Goal: Task Accomplishment & Management: Manage account settings

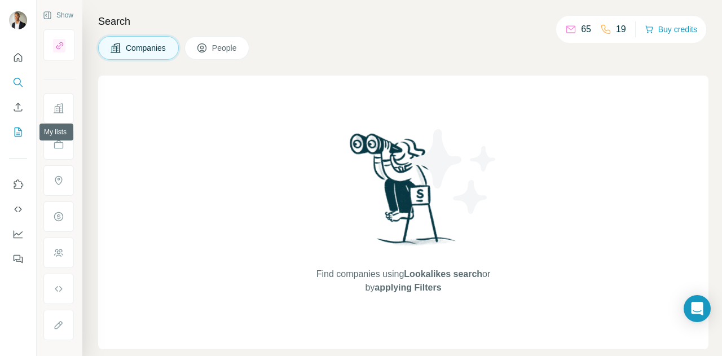
click at [19, 131] on icon "My lists" at bounding box center [17, 131] width 11 height 11
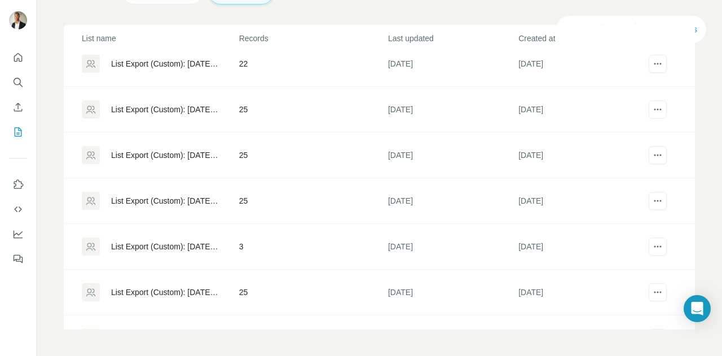
scroll to position [269, 0]
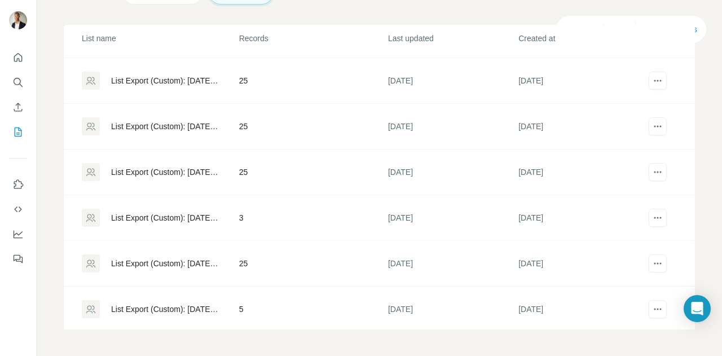
click at [188, 266] on div "List Export (Custom): [DATE] 12:49" at bounding box center [160, 263] width 156 height 18
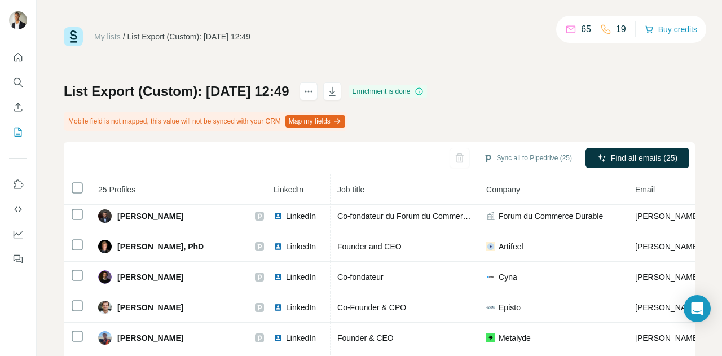
scroll to position [0, 74]
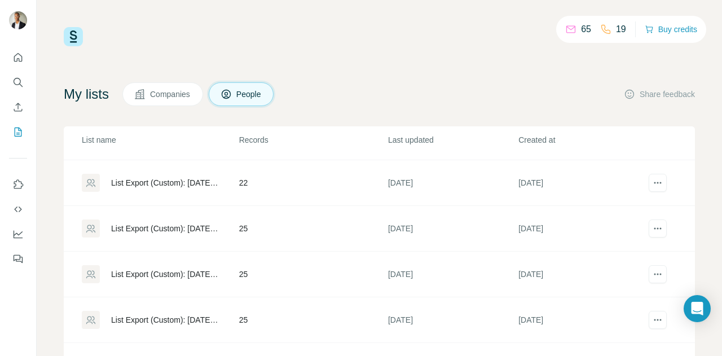
scroll to position [226, 0]
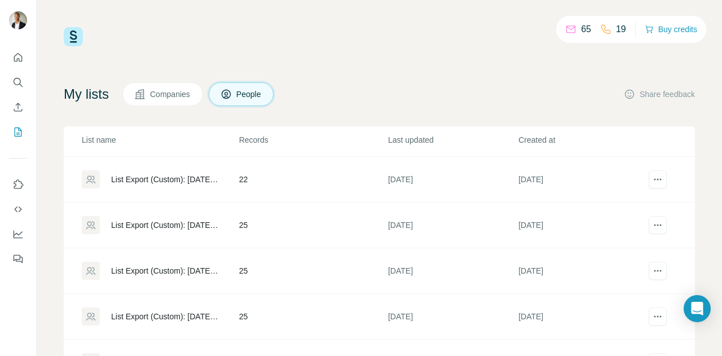
click at [179, 184] on div "List Export (Custom): [DATE] 16:47" at bounding box center [160, 179] width 156 height 18
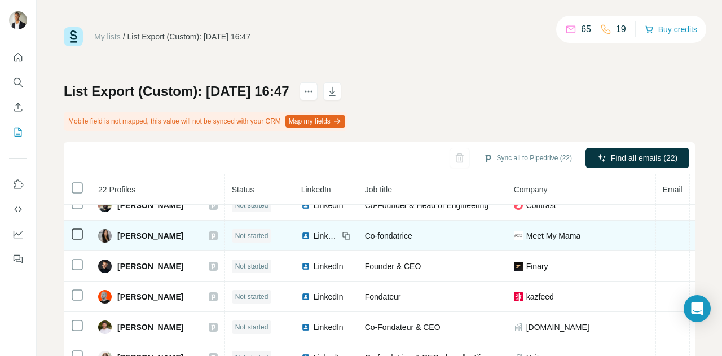
scroll to position [408, 0]
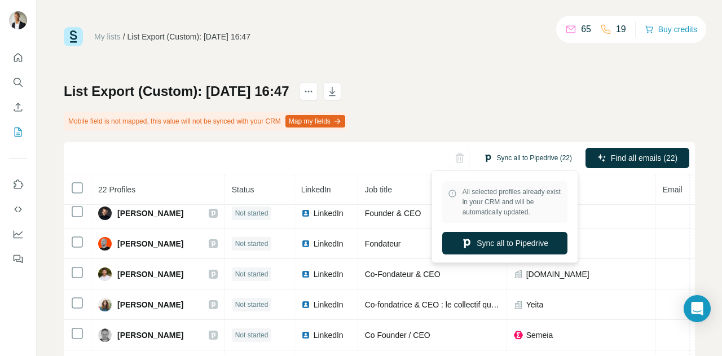
click at [494, 158] on button "Sync all to Pipedrive (22)" at bounding box center [528, 157] width 104 height 17
click at [504, 244] on button "Sync all to Pipedrive" at bounding box center [504, 243] width 125 height 23
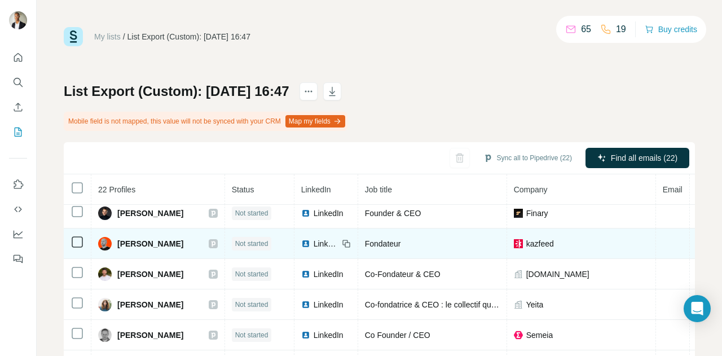
click at [155, 248] on td "[PERSON_NAME]" at bounding box center [158, 243] width 134 height 30
click at [155, 244] on div "[PERSON_NAME]" at bounding box center [140, 244] width 85 height 14
click at [155, 240] on span "[PERSON_NAME]" at bounding box center [150, 243] width 66 height 11
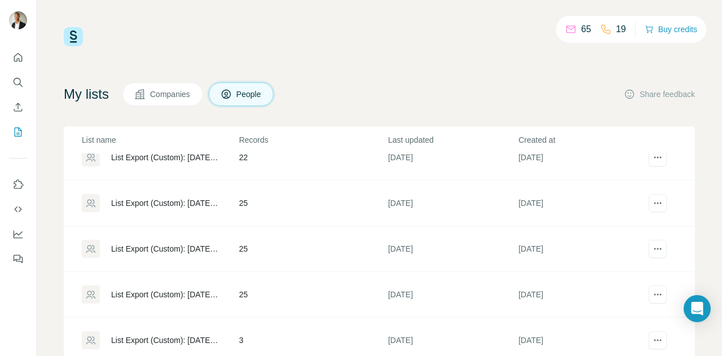
scroll to position [269, 0]
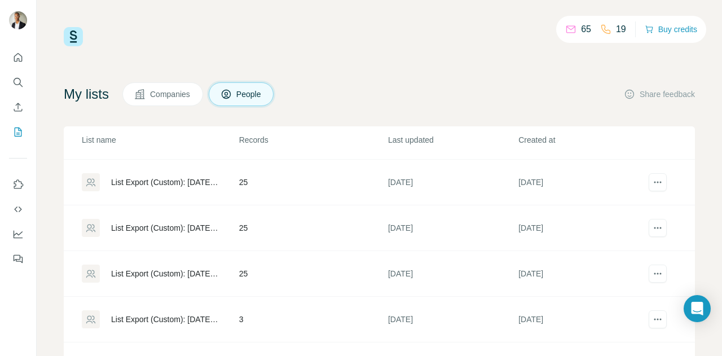
click at [164, 268] on div "List Export (Custom): [DATE] 16:40" at bounding box center [165, 273] width 109 height 11
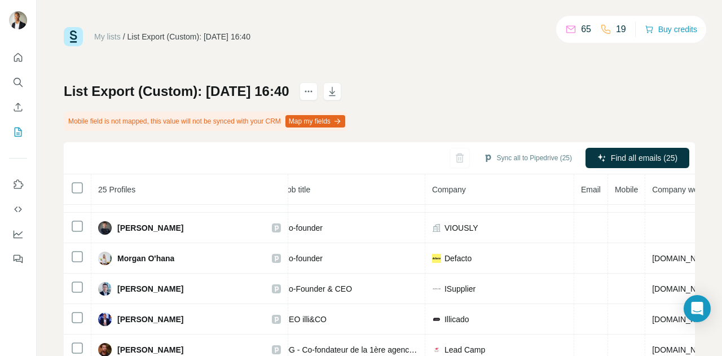
scroll to position [500, 145]
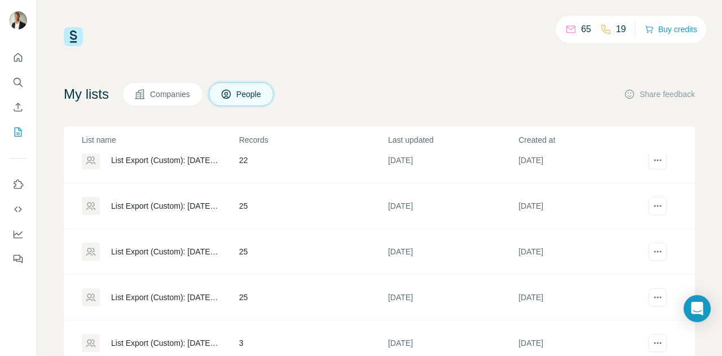
scroll to position [269, 0]
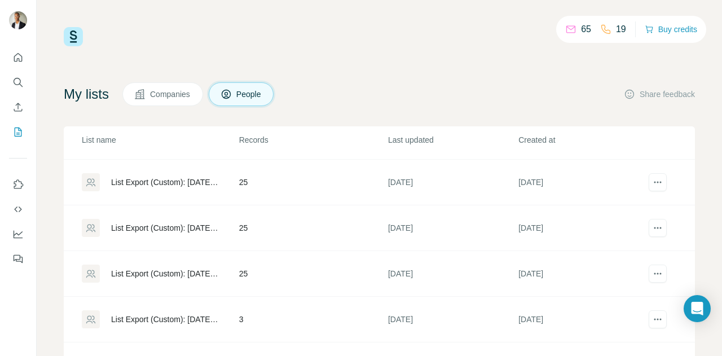
click at [166, 278] on div "List Export (Custom): [DATE] 16:40" at bounding box center [160, 274] width 156 height 18
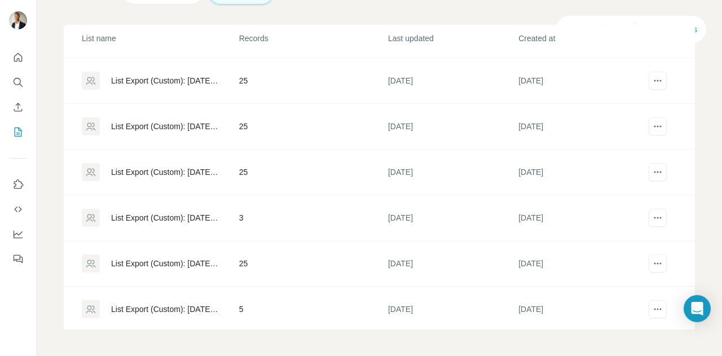
click at [178, 163] on div "List Export (Custom): [DATE] 16:40" at bounding box center [160, 172] width 156 height 18
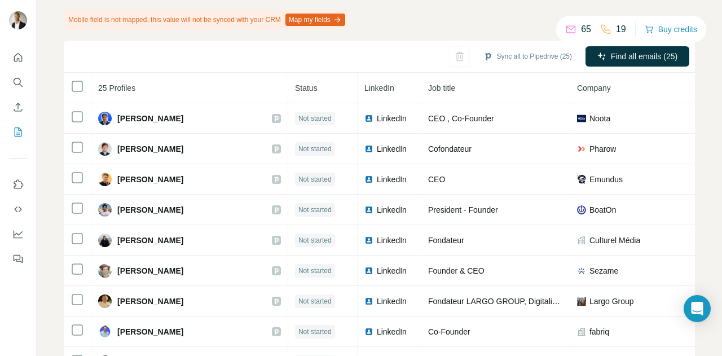
scroll to position [82, 0]
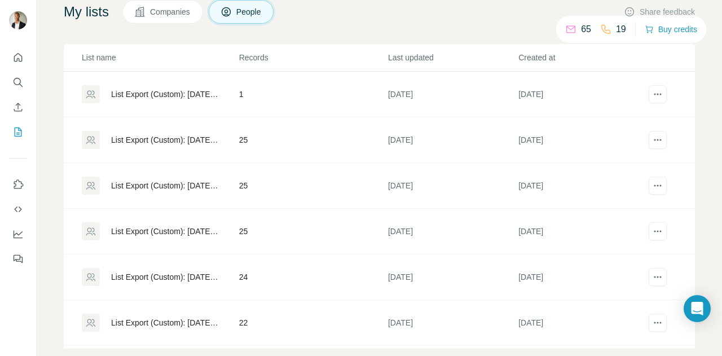
scroll to position [269, 0]
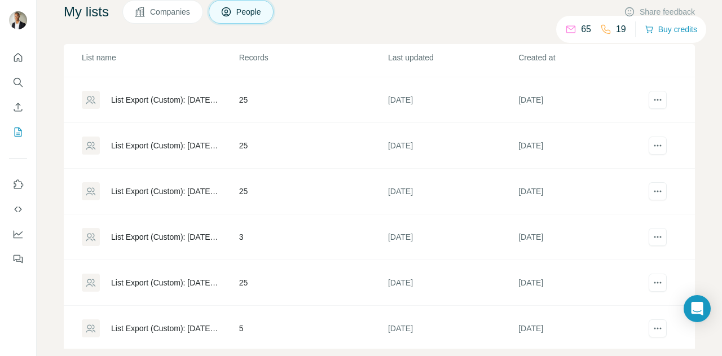
click at [185, 189] on div "List Export (Custom): [DATE] 16:40" at bounding box center [165, 191] width 109 height 11
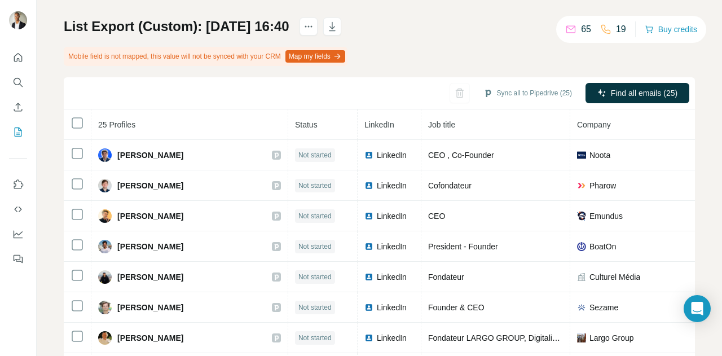
scroll to position [64, 0]
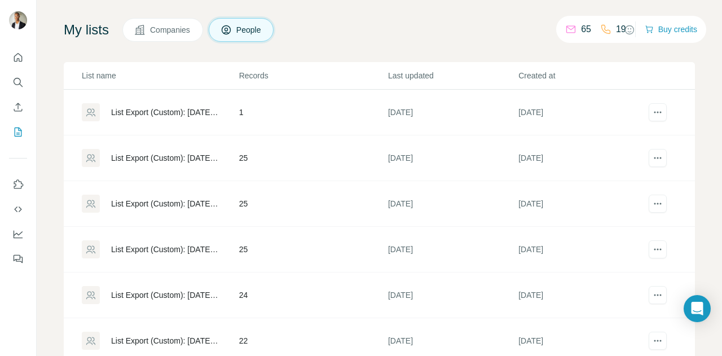
scroll to position [269, 0]
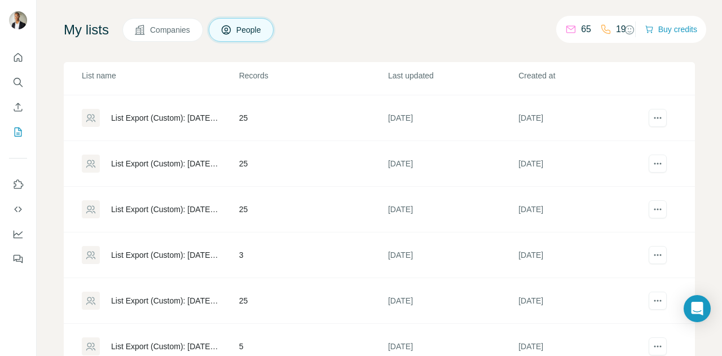
click at [161, 256] on div "List Export (Custom): [DATE] 16:30" at bounding box center [165, 254] width 109 height 11
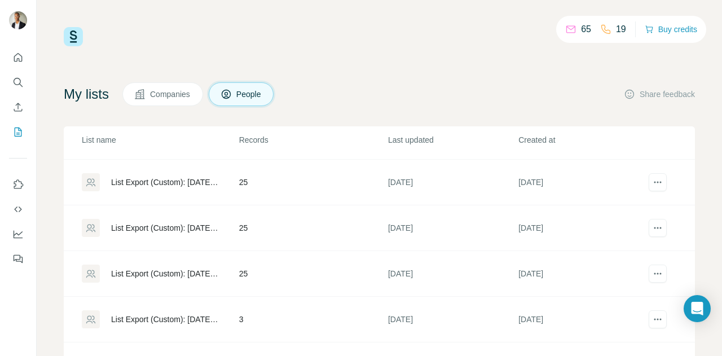
scroll to position [102, 0]
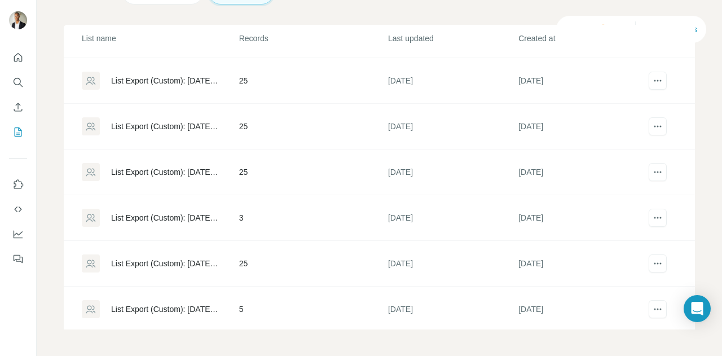
click at [193, 175] on div "List Export (Custom): [DATE] 16:40" at bounding box center [160, 172] width 156 height 18
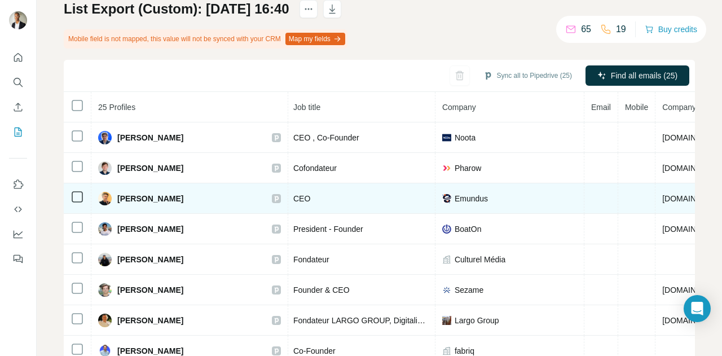
scroll to position [0, 132]
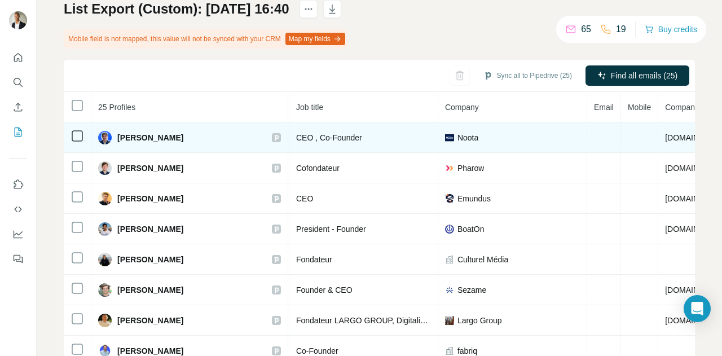
drag, startPoint x: 191, startPoint y: 139, endPoint x: 117, endPoint y: 139, distance: 73.3
click at [117, 139] on div "[PERSON_NAME]" at bounding box center [189, 138] width 183 height 14
copy span "[PERSON_NAME]"
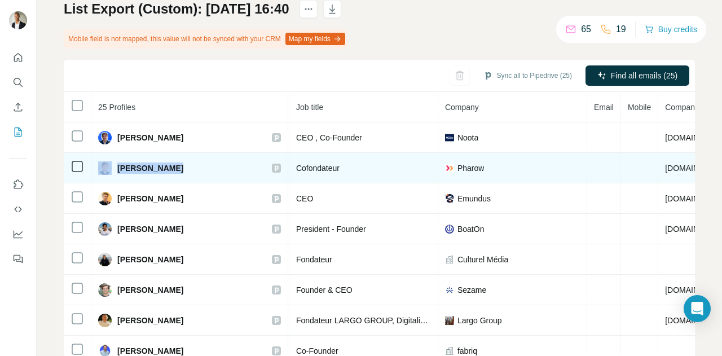
drag, startPoint x: 177, startPoint y: 170, endPoint x: 113, endPoint y: 159, distance: 64.8
click at [113, 159] on td "[PERSON_NAME]" at bounding box center [189, 168] width 197 height 30
click at [175, 178] on td "[PERSON_NAME]" at bounding box center [189, 168] width 197 height 30
drag, startPoint x: 173, startPoint y: 173, endPoint x: 120, endPoint y: 168, distance: 53.3
click at [120, 168] on div "[PERSON_NAME]" at bounding box center [189, 168] width 183 height 14
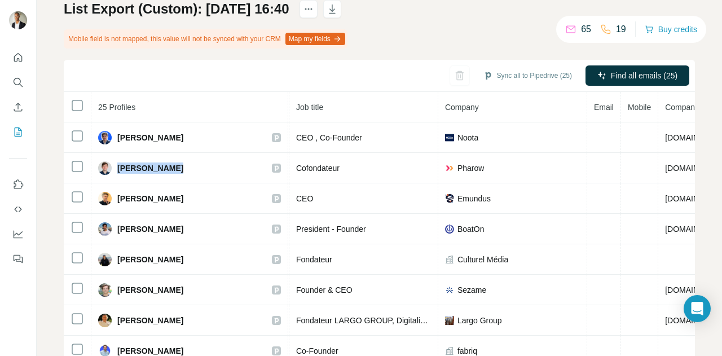
copy span "[PERSON_NAME]"
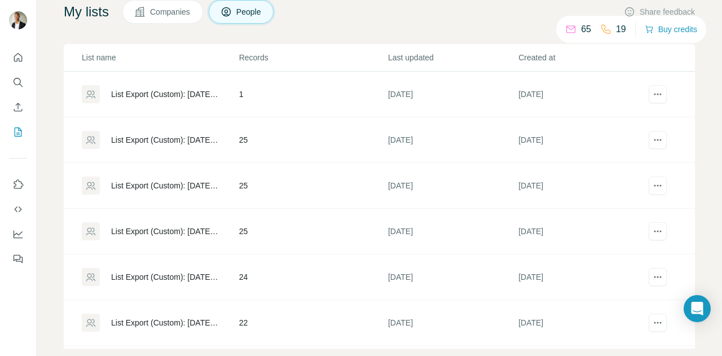
click at [166, 150] on td "List Export (Custom): [DATE] 08:13" at bounding box center [151, 140] width 175 height 46
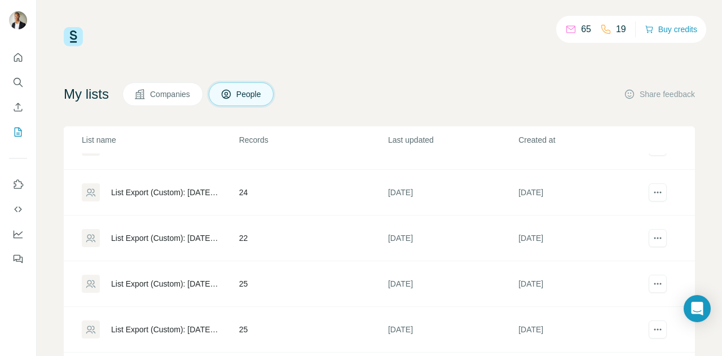
scroll to position [174, 0]
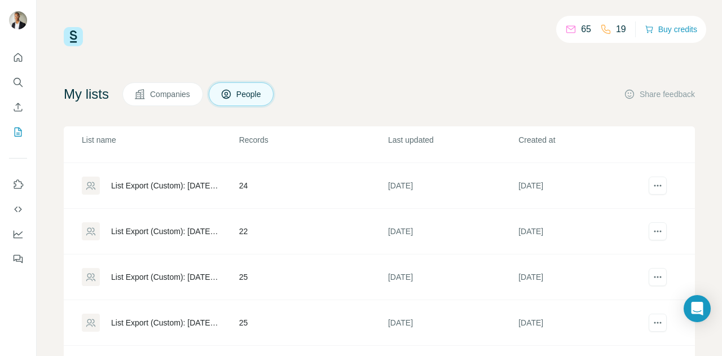
click at [160, 276] on div "List Export (Custom): [DATE] 16:41" at bounding box center [165, 276] width 109 height 11
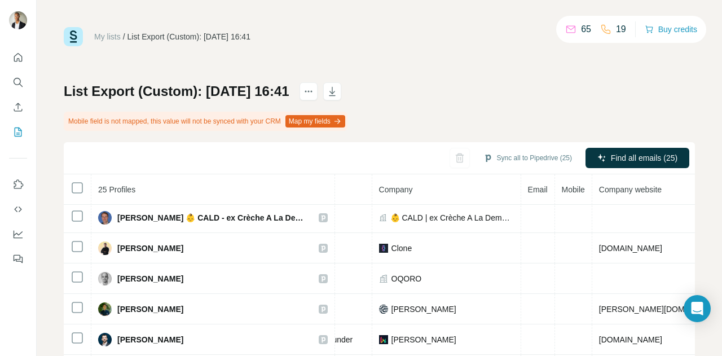
scroll to position [13, 0]
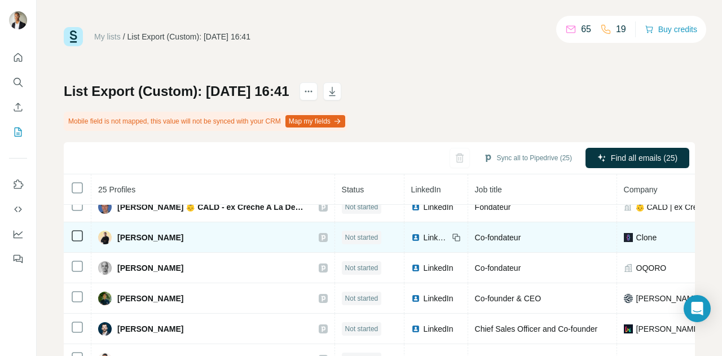
drag, startPoint x: 209, startPoint y: 243, endPoint x: 117, endPoint y: 245, distance: 91.4
click at [117, 245] on td "[PERSON_NAME]" at bounding box center [213, 237] width 244 height 30
copy span "[PERSON_NAME]"
